Goal: Check status: Check status

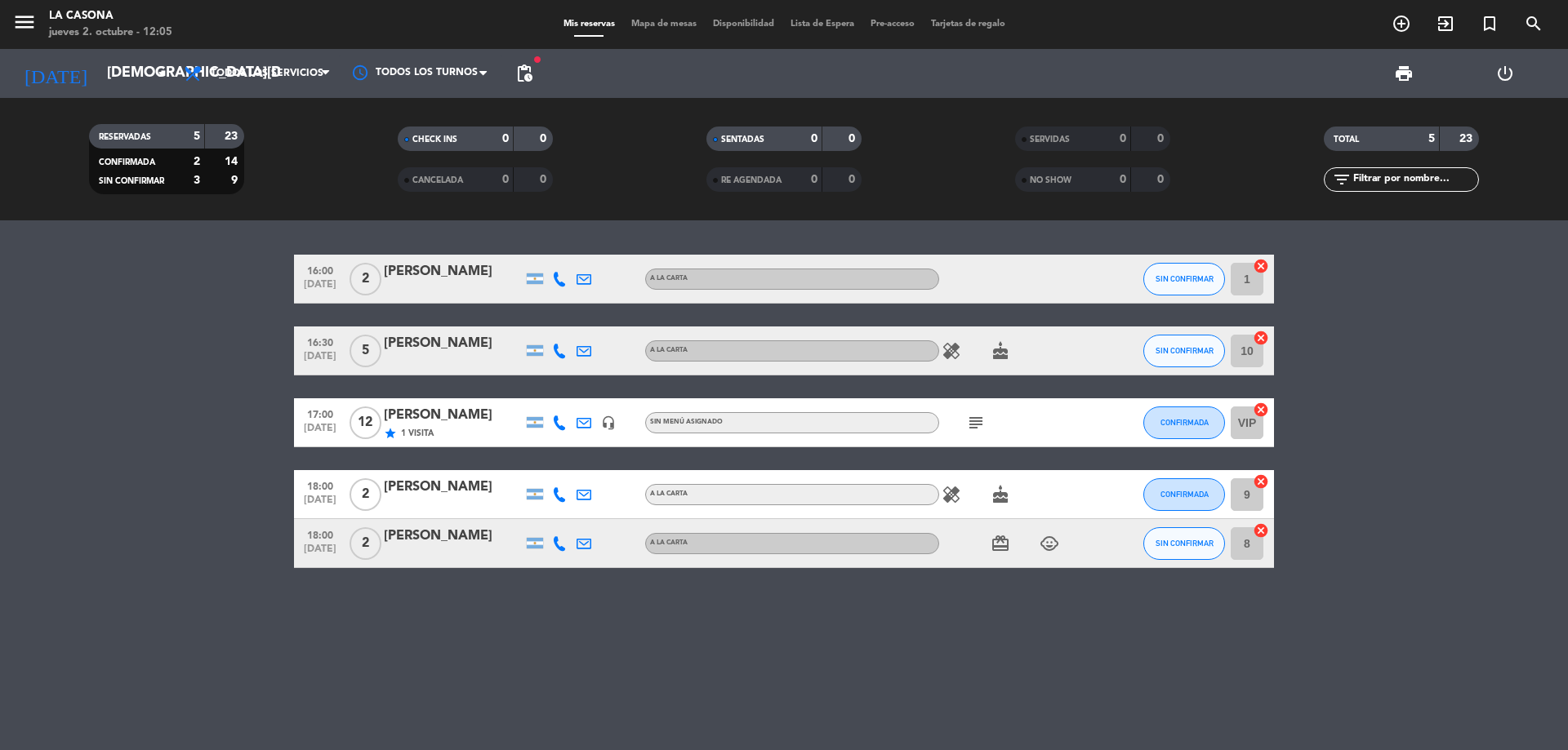
click at [450, 431] on div "star 1 Visita" at bounding box center [453, 433] width 139 height 14
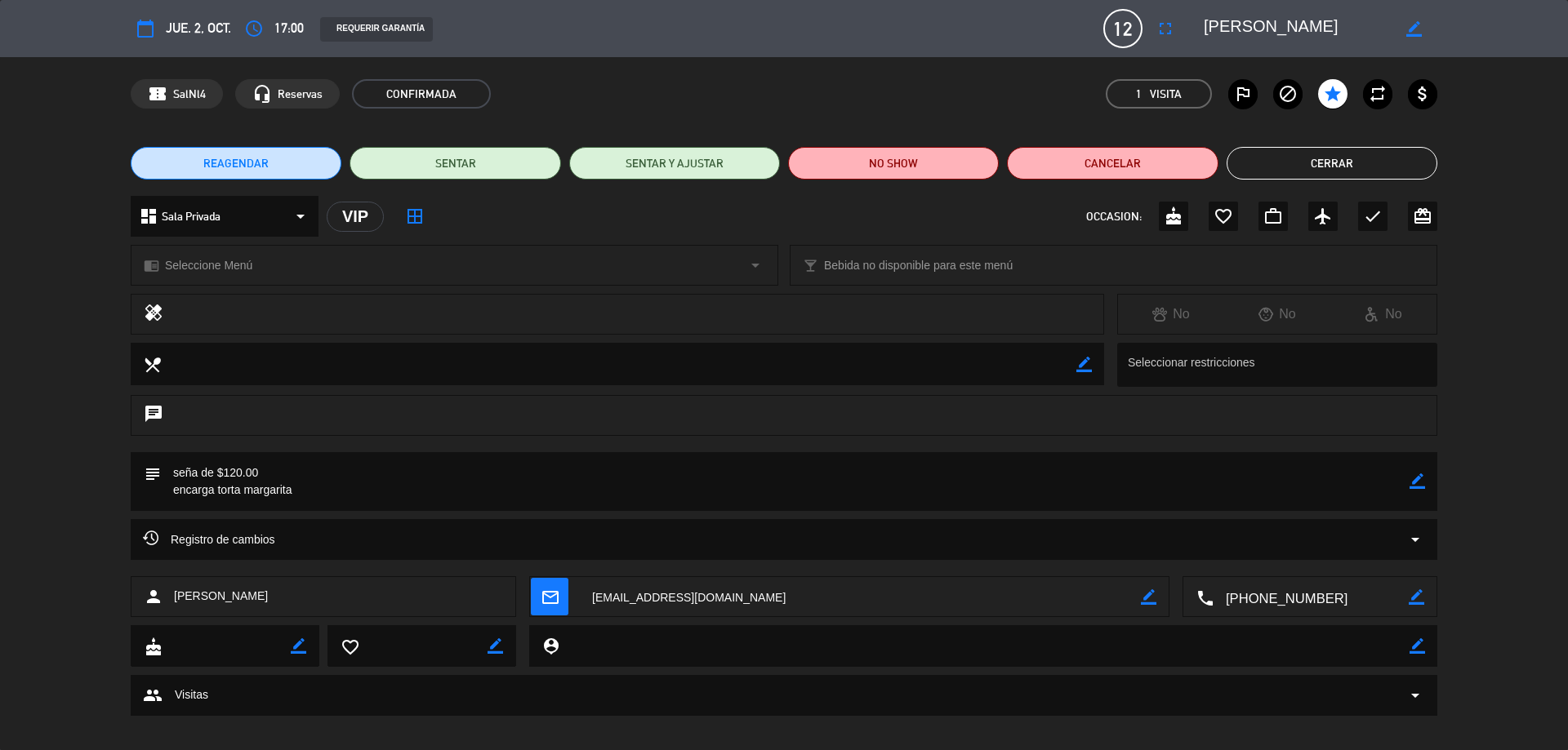
click at [1324, 155] on button "Cerrar" at bounding box center [1332, 163] width 211 height 32
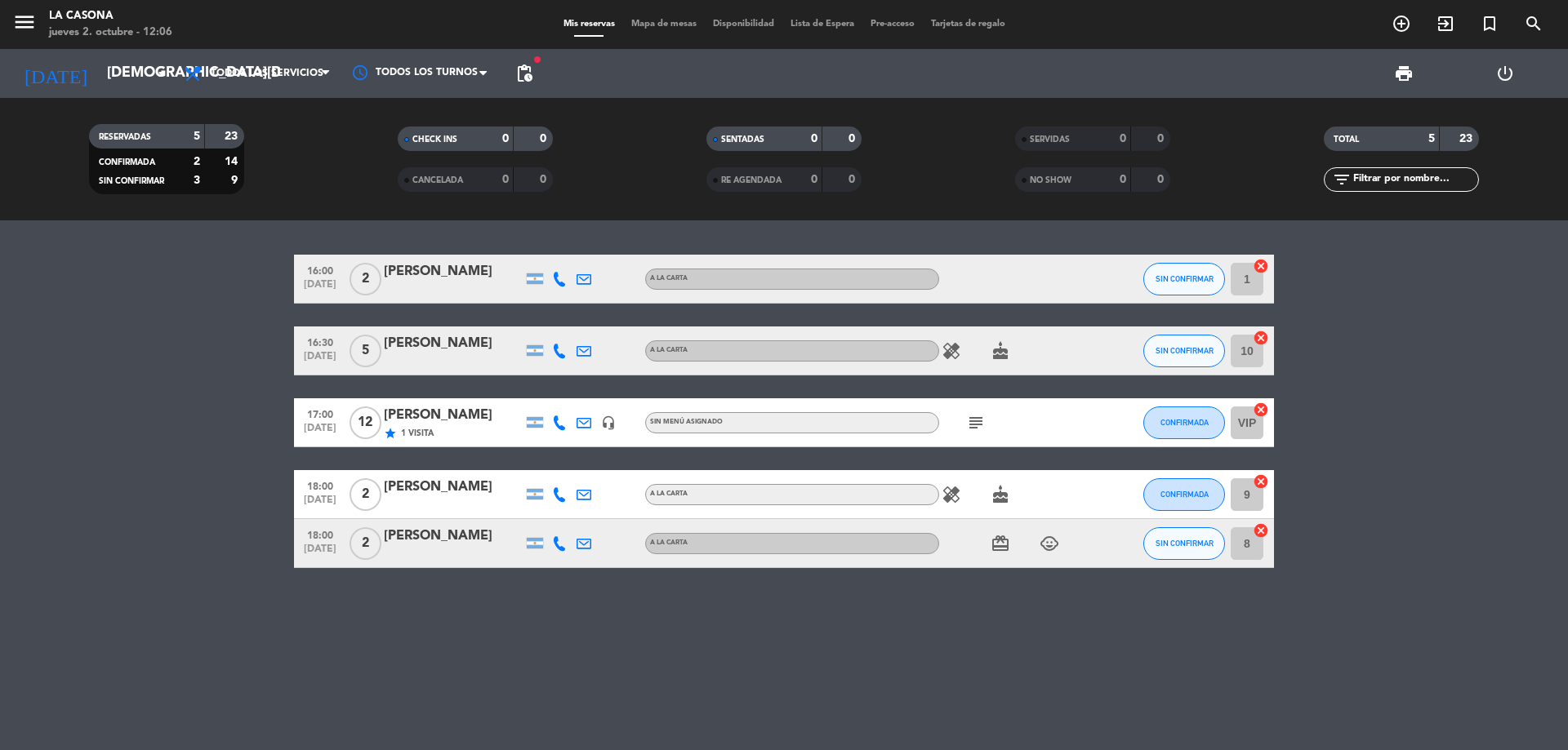
click at [983, 425] on icon "subject" at bounding box center [976, 422] width 20 height 20
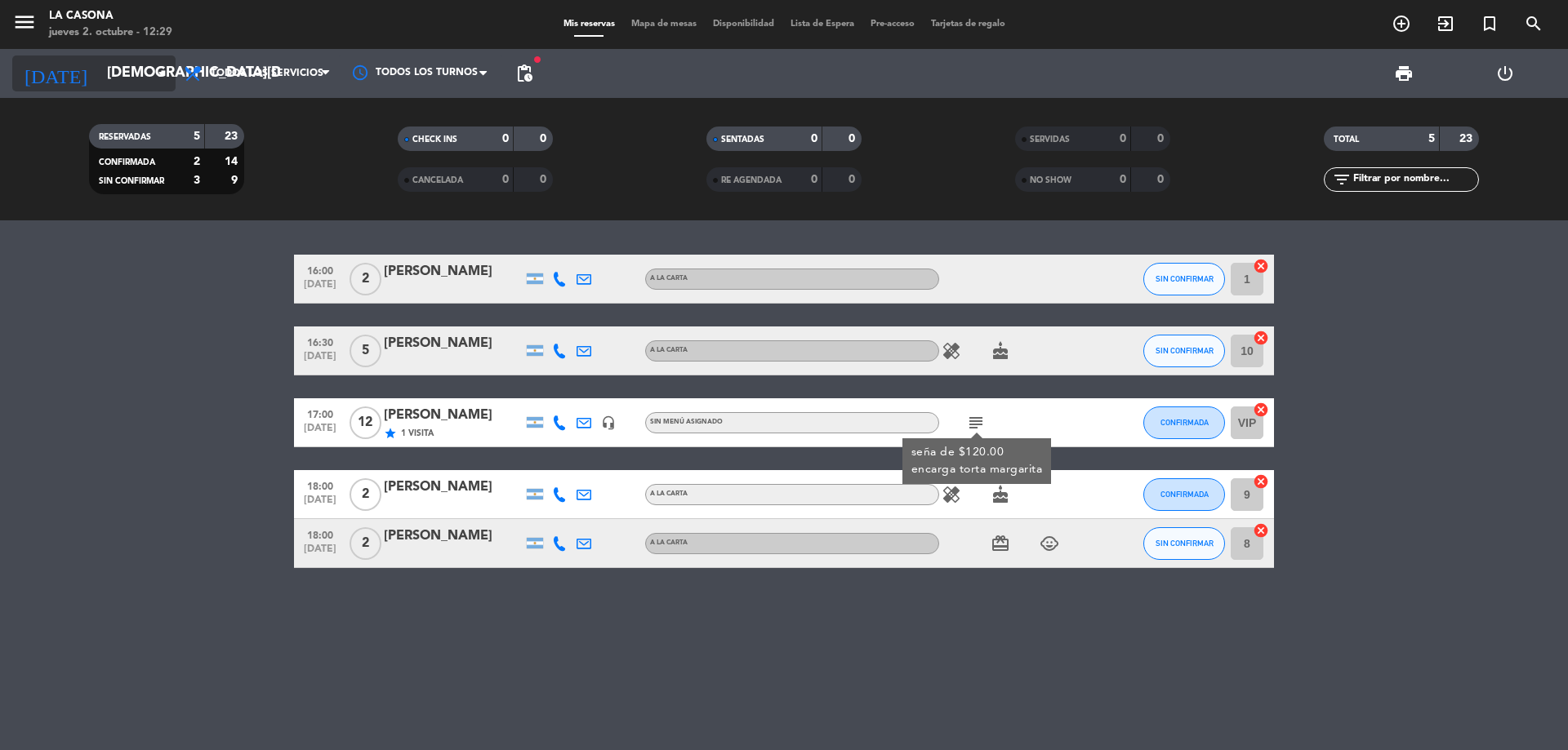
click at [111, 65] on input "[DEMOGRAPHIC_DATA][DATE]" at bounding box center [193, 74] width 189 height 32
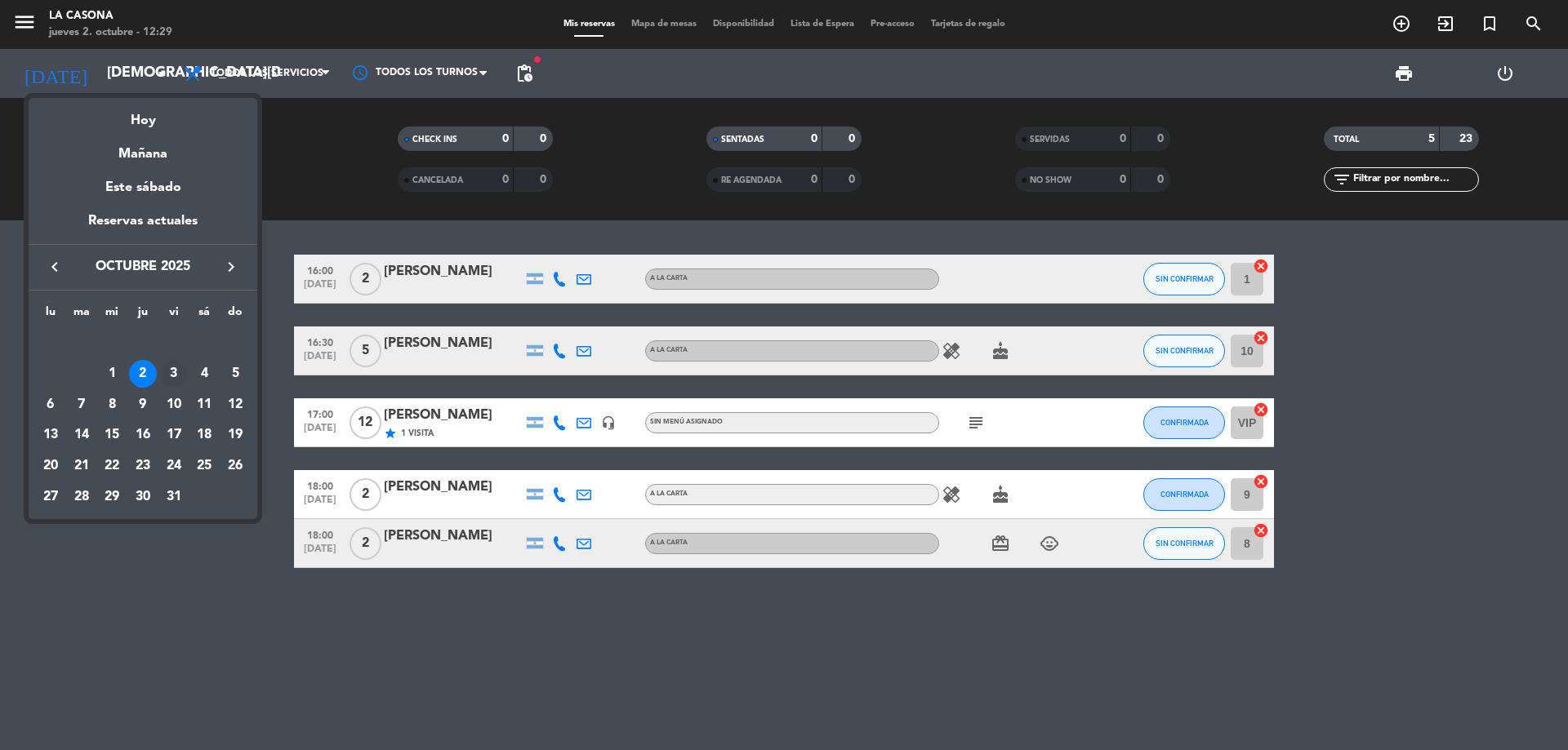
click at [182, 375] on div "3" at bounding box center [174, 374] width 28 height 28
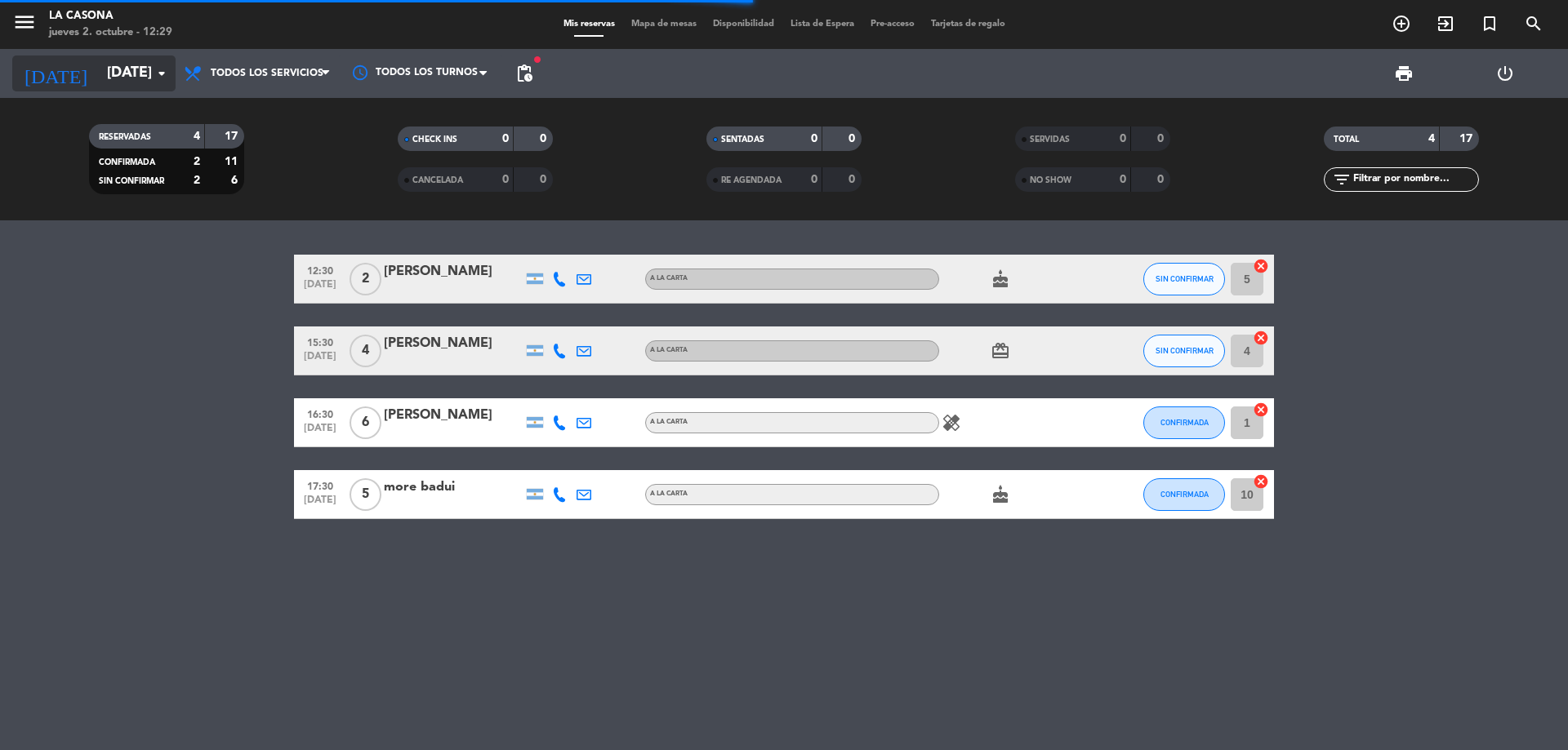
click at [120, 75] on input "[DATE]" at bounding box center [193, 74] width 189 height 32
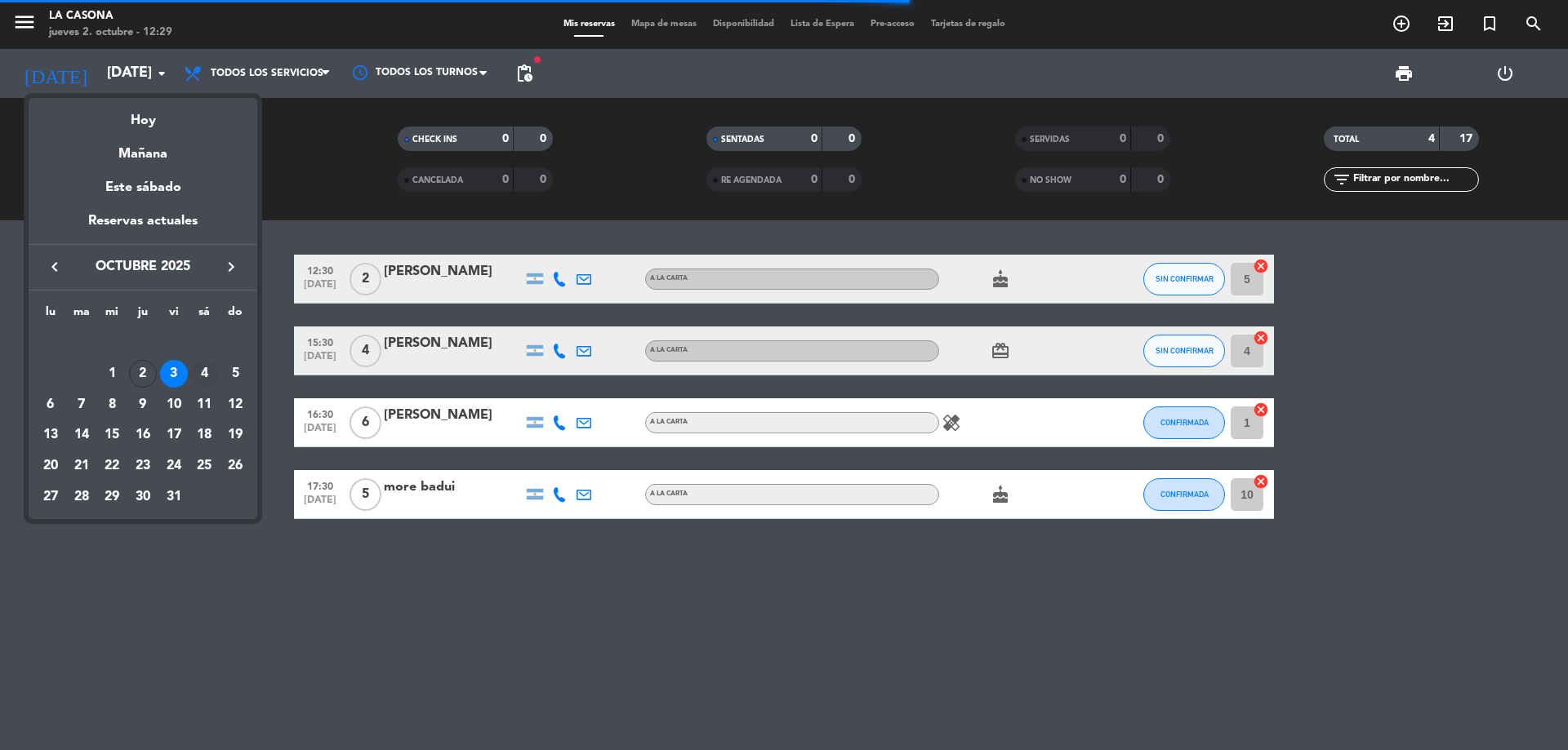
click at [205, 374] on div "4" at bounding box center [204, 374] width 28 height 28
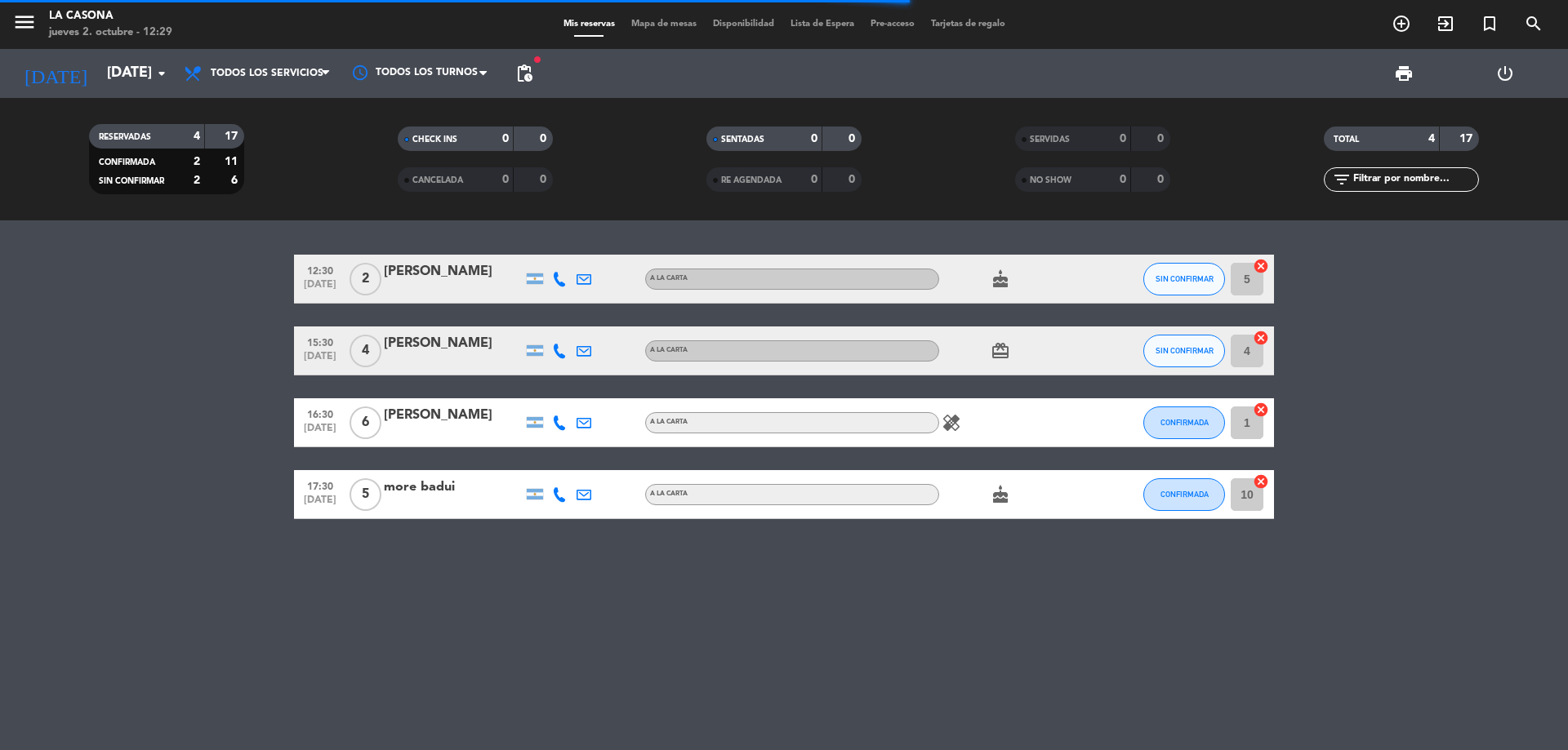
type input "[DATE]"
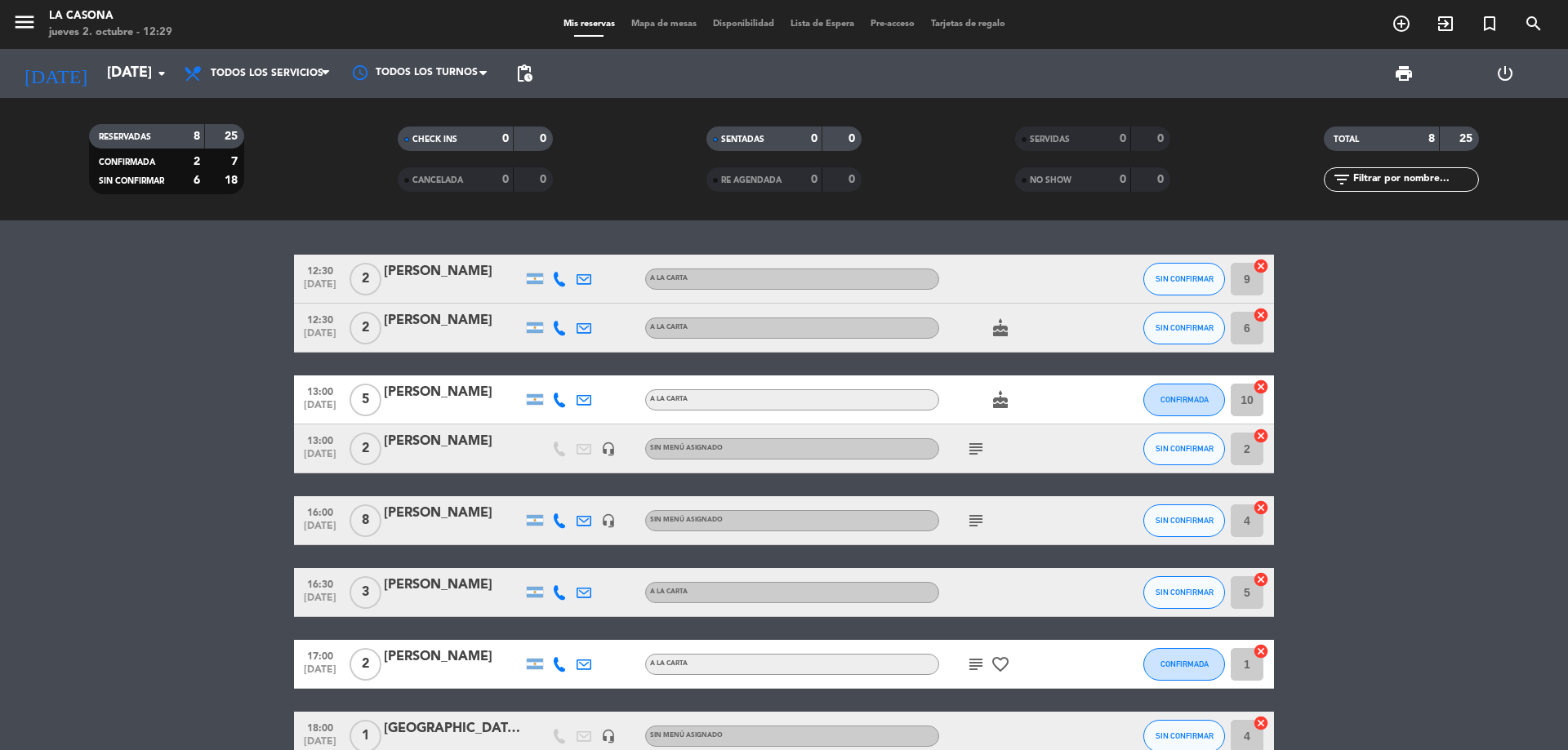
click at [972, 666] on icon "subject" at bounding box center [976, 664] width 20 height 20
click at [973, 520] on icon "subject" at bounding box center [976, 521] width 20 height 20
click at [1053, 528] on div "subject Seña de $60.000 6 adultos y 1 menor" at bounding box center [1013, 521] width 147 height 48
click at [970, 441] on icon "subject" at bounding box center [976, 449] width 20 height 20
